Goal: Transaction & Acquisition: Purchase product/service

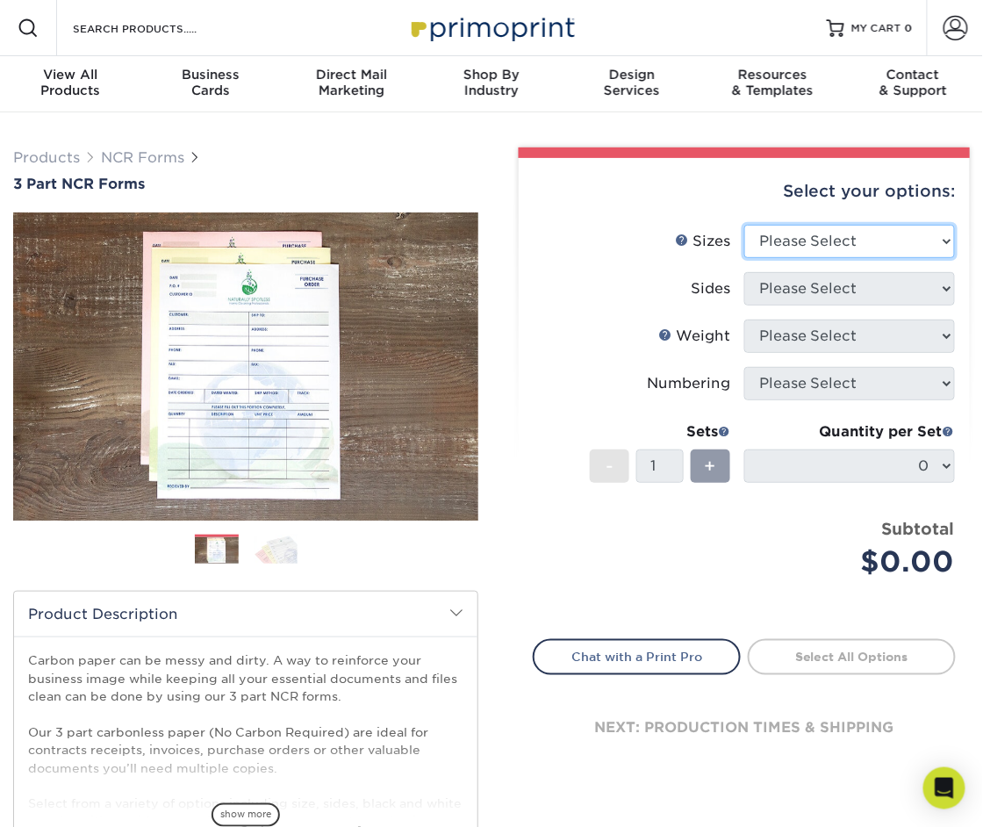
click at [784, 243] on select "Please Select 5.5" x 8.5" 8.5" x 11"" at bounding box center [849, 241] width 211 height 33
select select "8.50x11.00"
click at [744, 225] on select "Please Select 5.5" x 8.5" 8.5" x 11"" at bounding box center [849, 241] width 211 height 33
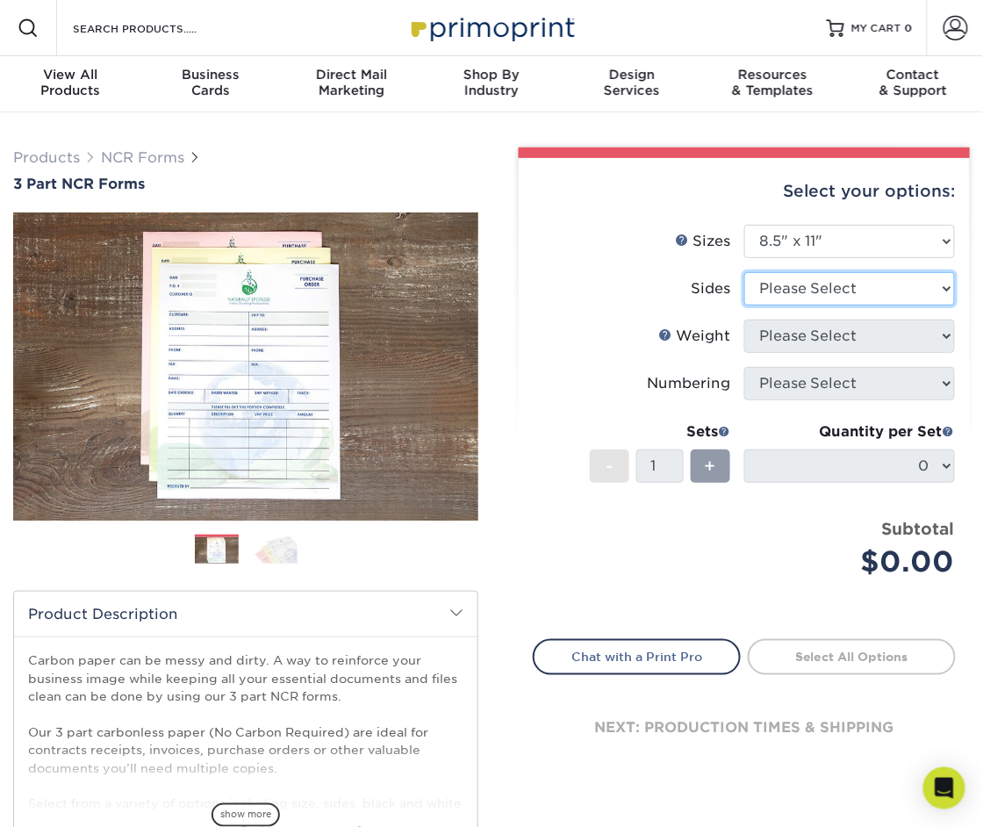
click at [821, 287] on select "Please Select Black & White (1/0) Full Color (4/0)" at bounding box center [849, 288] width 211 height 33
click at [744, 272] on select "Please Select Black & White (1/0) Full Color (4/0)" at bounding box center [849, 288] width 211 height 33
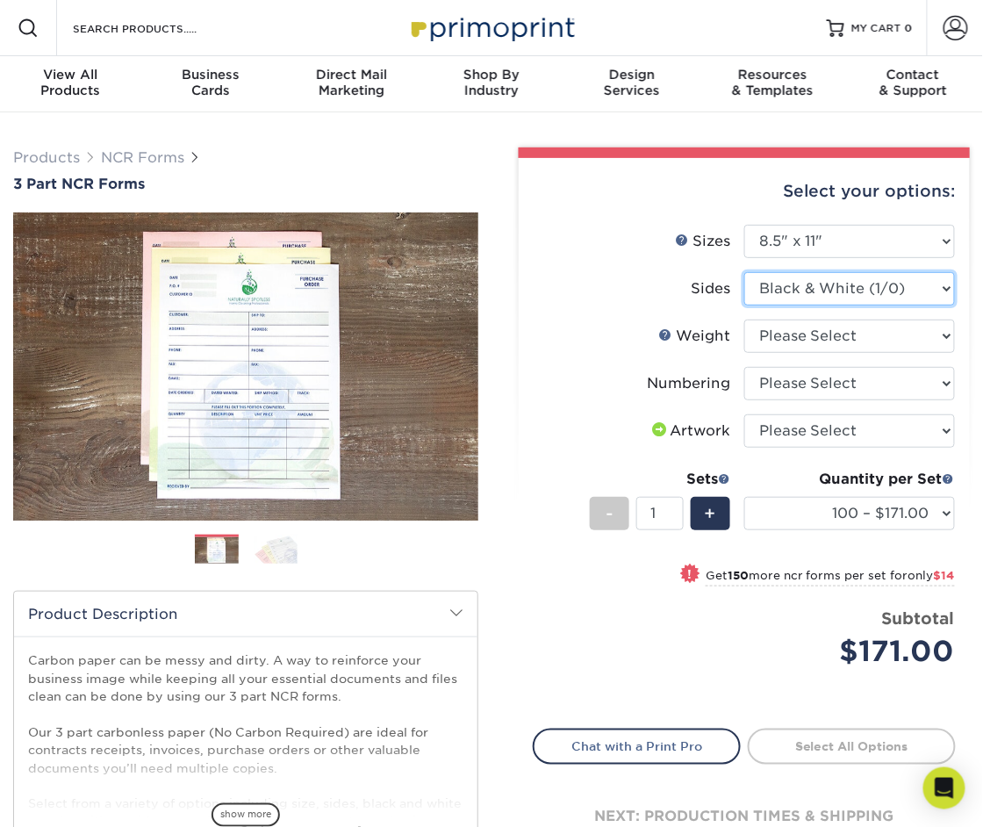
click at [793, 291] on select "Please Select Black & White (1/0) Full Color (4/0)" at bounding box center [849, 288] width 211 height 33
click at [744, 272] on select "Please Select Black & White (1/0) Full Color (4/0)" at bounding box center [849, 288] width 211 height 33
click at [787, 289] on select "Please Select Black & White (1/0) Full Color (4/0)" at bounding box center [849, 288] width 211 height 33
select select "2295b6f0-1f96-4774-b4ab-d24da34c0f39"
click at [744, 272] on select "Please Select Black & White (1/0) Full Color (4/0)" at bounding box center [849, 288] width 211 height 33
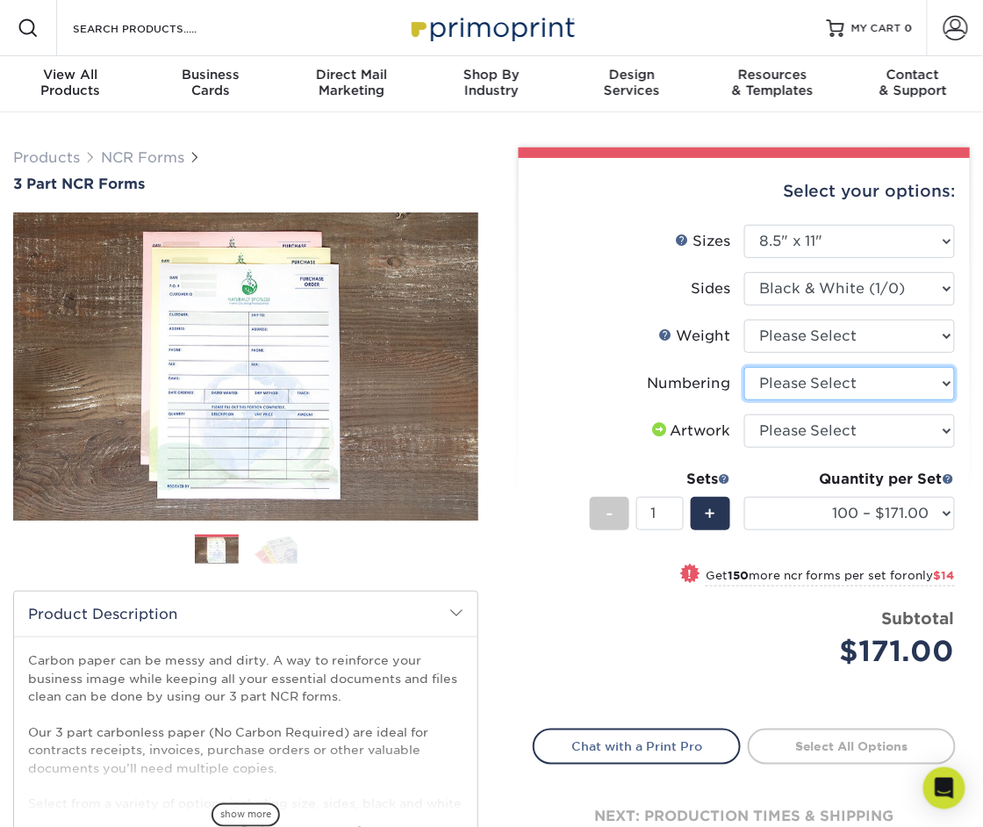
click at [830, 381] on select "Please Select Numbering on the Front only No Numbering" at bounding box center [849, 383] width 211 height 33
select select "9d535730-e103-44e5-b841-cf95c42f3210"
click at [744, 367] on select "Please Select Numbering on the Front only No Numbering" at bounding box center [849, 383] width 211 height 33
